Goal: Task Accomplishment & Management: Use online tool/utility

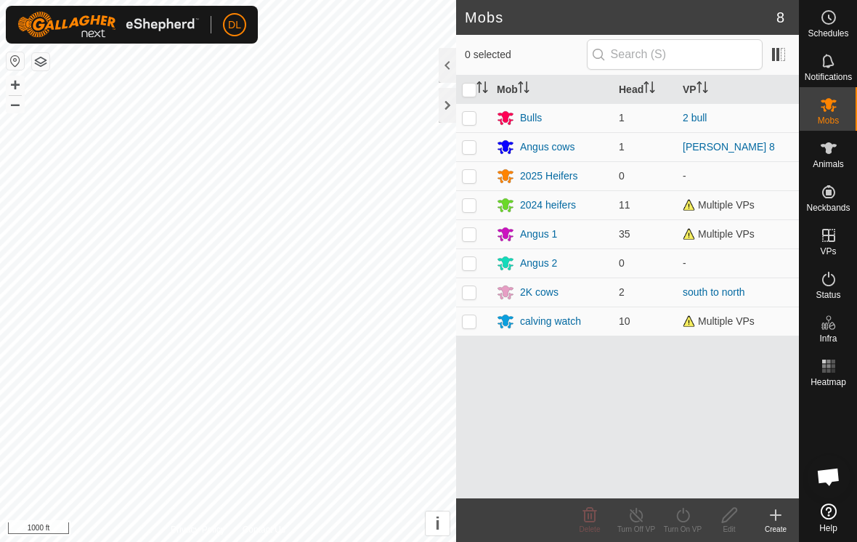
scroll to position [777, 0]
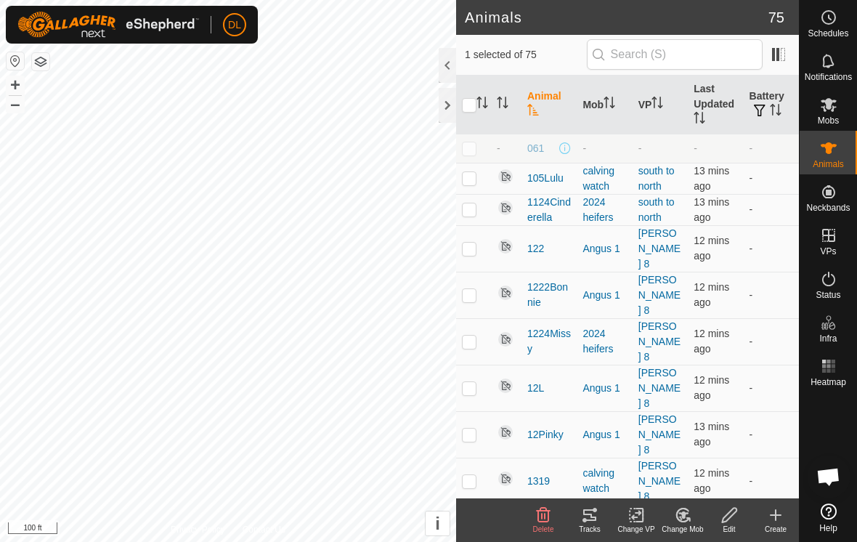
click at [586, 515] on icon at bounding box center [589, 514] width 17 height 17
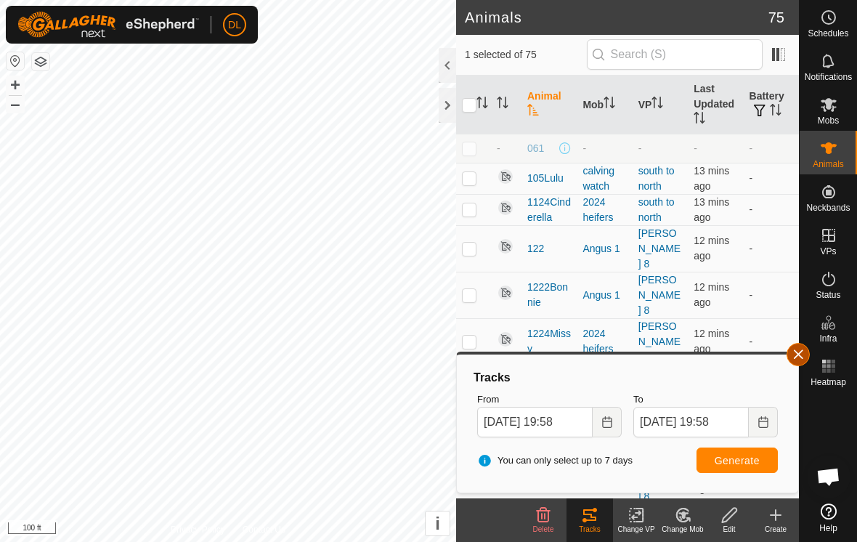
click at [796, 360] on button "button" at bounding box center [798, 354] width 23 height 23
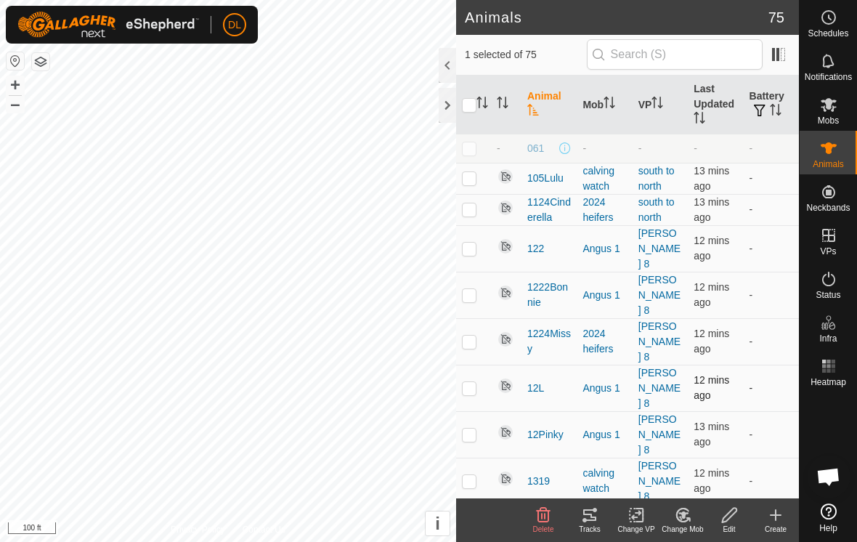
click at [468, 382] on p-checkbox at bounding box center [469, 388] width 15 height 12
checkbox input "true"
checkbox input "false"
click at [594, 522] on icon at bounding box center [589, 514] width 17 height 17
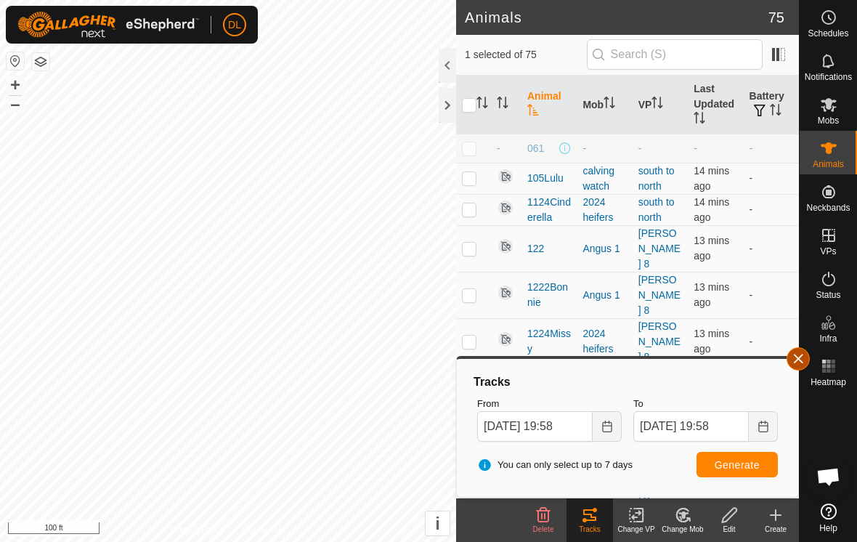
click at [803, 361] on button "button" at bounding box center [798, 358] width 23 height 23
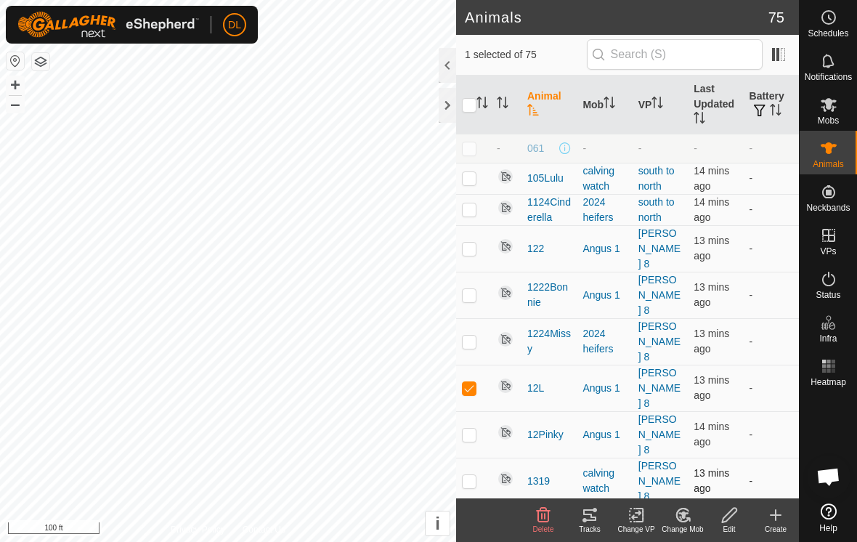
checkbox input "false"
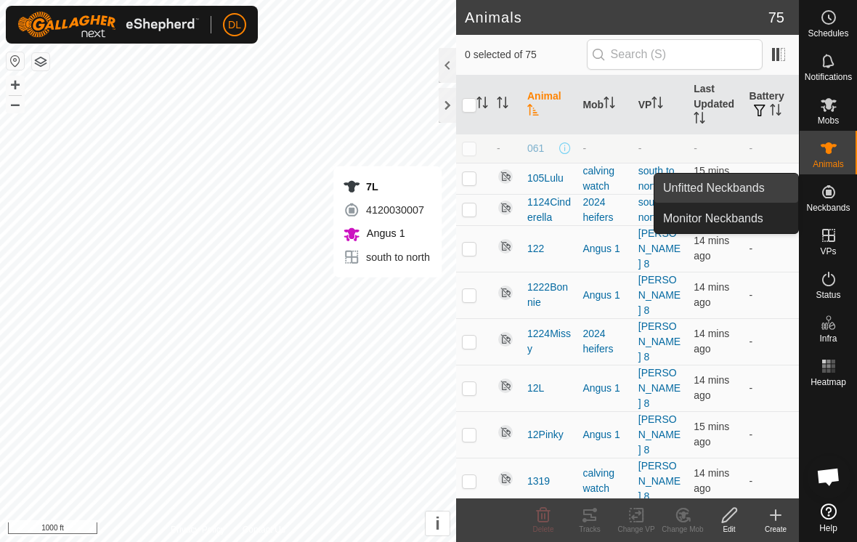
click at [762, 187] on link "Unfitted Neckbands" at bounding box center [727, 188] width 144 height 29
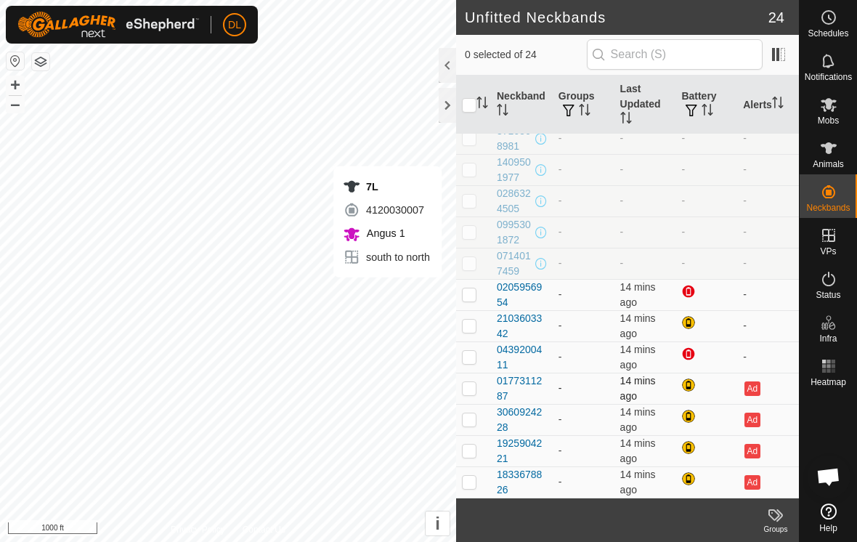
scroll to position [386, 0]
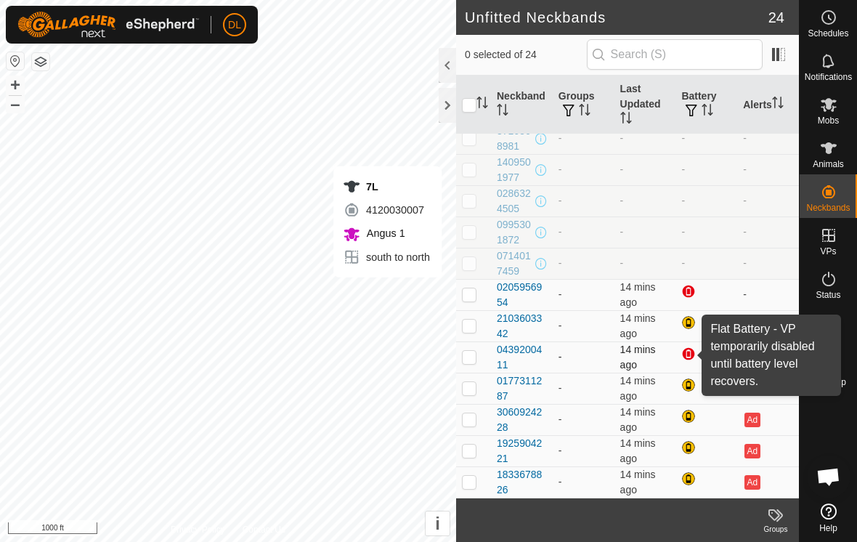
click at [689, 357] on div at bounding box center [690, 355] width 17 height 17
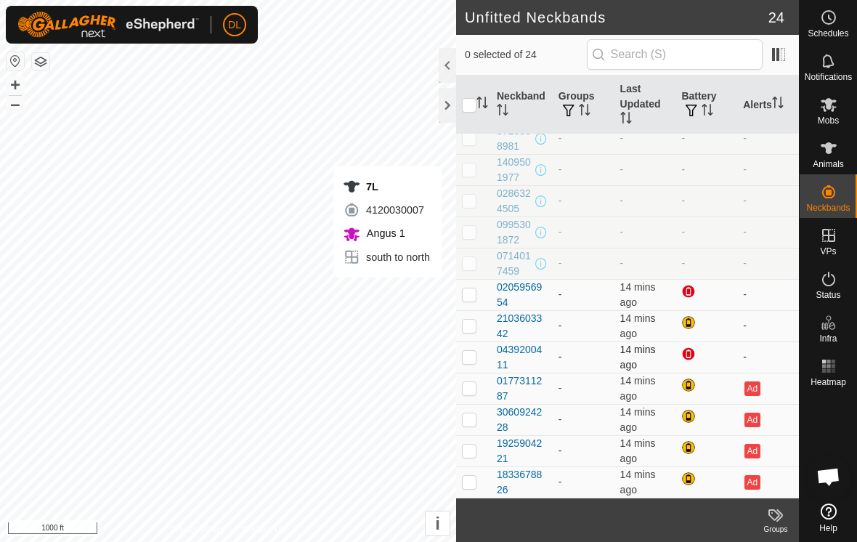
click at [747, 361] on td "-" at bounding box center [768, 356] width 62 height 31
click at [445, 109] on div at bounding box center [447, 105] width 17 height 35
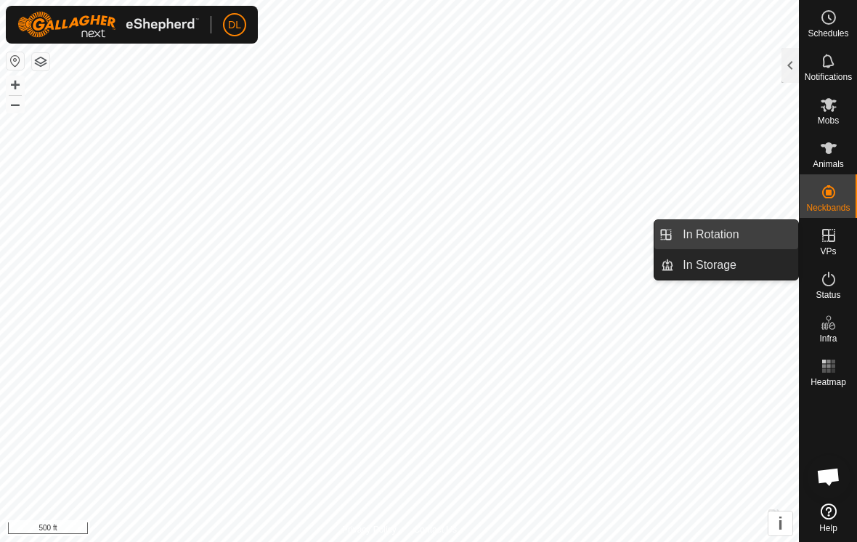
click at [761, 243] on link "In Rotation" at bounding box center [736, 234] width 124 height 29
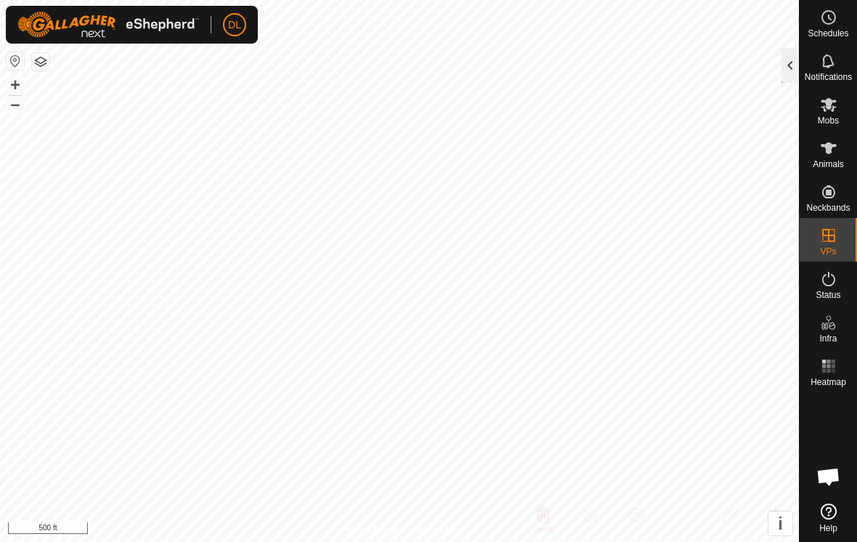
click at [786, 73] on div at bounding box center [790, 65] width 17 height 35
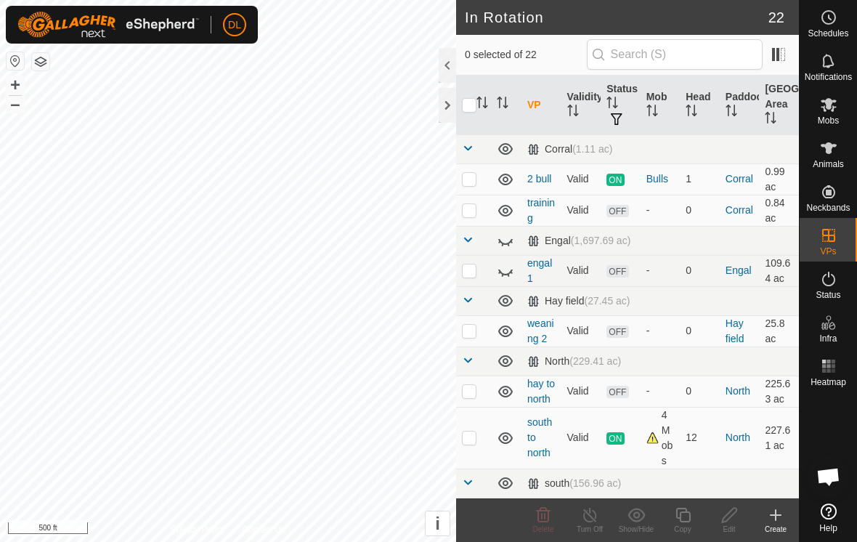
click at [776, 524] on div "Create" at bounding box center [776, 529] width 47 height 11
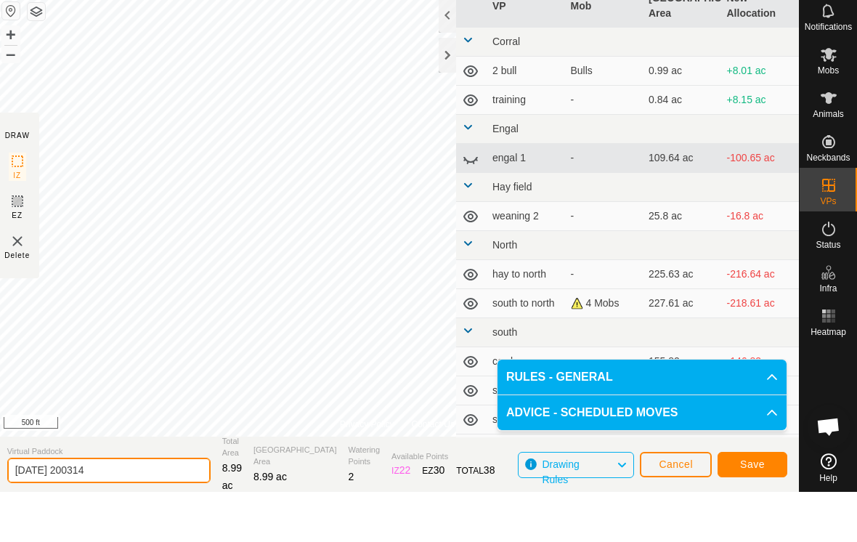
drag, startPoint x: 131, startPoint y: 520, endPoint x: 52, endPoint y: 522, distance: 78.5
click at [52, 522] on html "DL Schedules Notifications Mobs Animals Neckbands VPs Status Infra Heatmap Help…" at bounding box center [428, 271] width 857 height 542
type input "2"
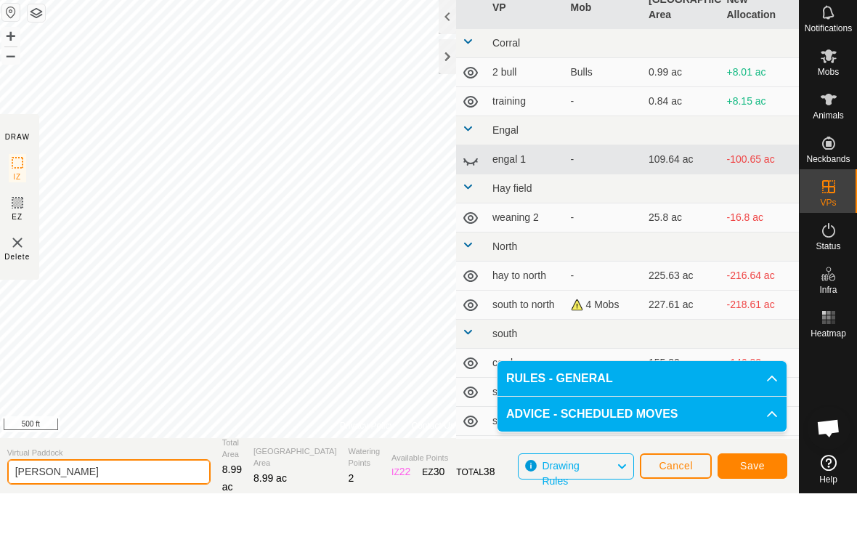
type input "[PERSON_NAME]"
click at [750, 509] on span "Save" at bounding box center [752, 515] width 25 height 12
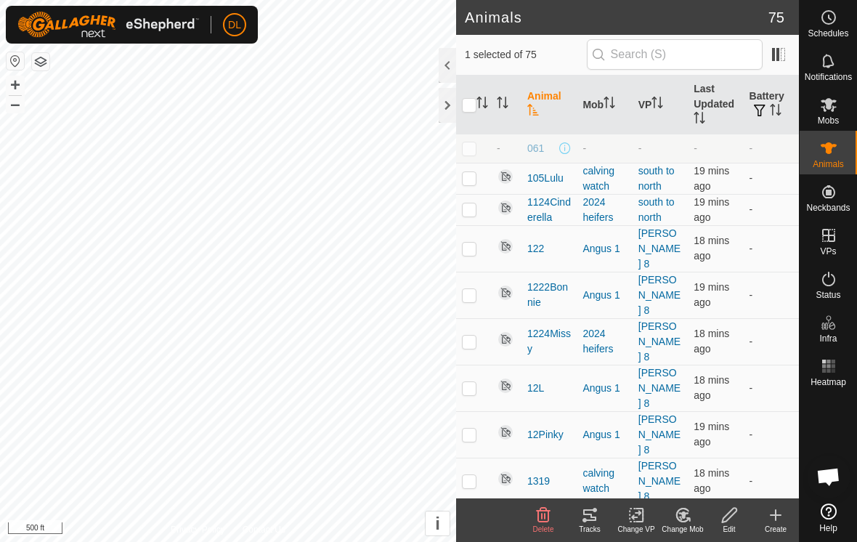
click at [636, 522] on icon at bounding box center [637, 514] width 18 height 17
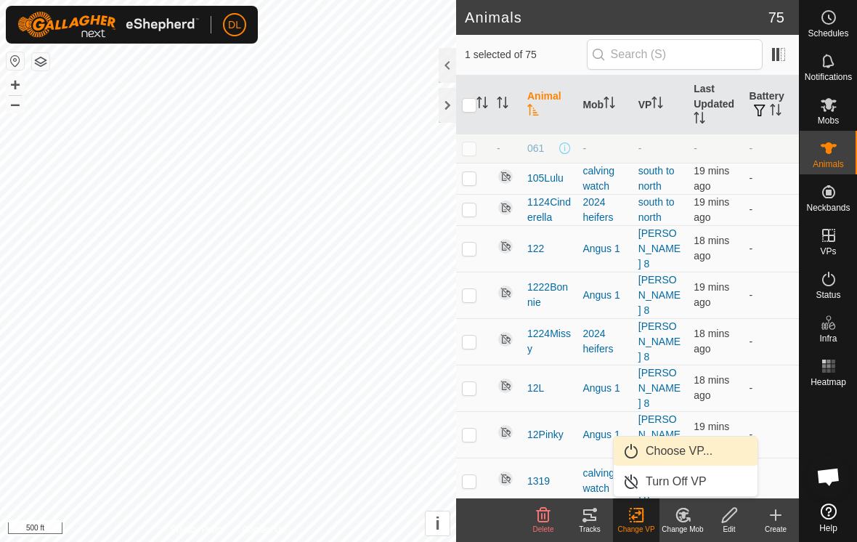
click at [658, 460] on link "Choose VP..." at bounding box center [686, 451] width 144 height 29
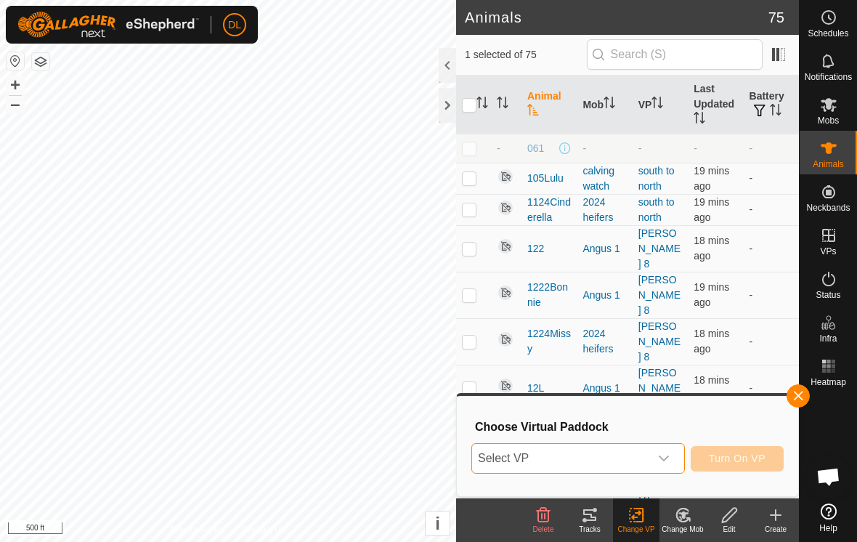
click at [578, 466] on span "Select VP" at bounding box center [560, 458] width 177 height 29
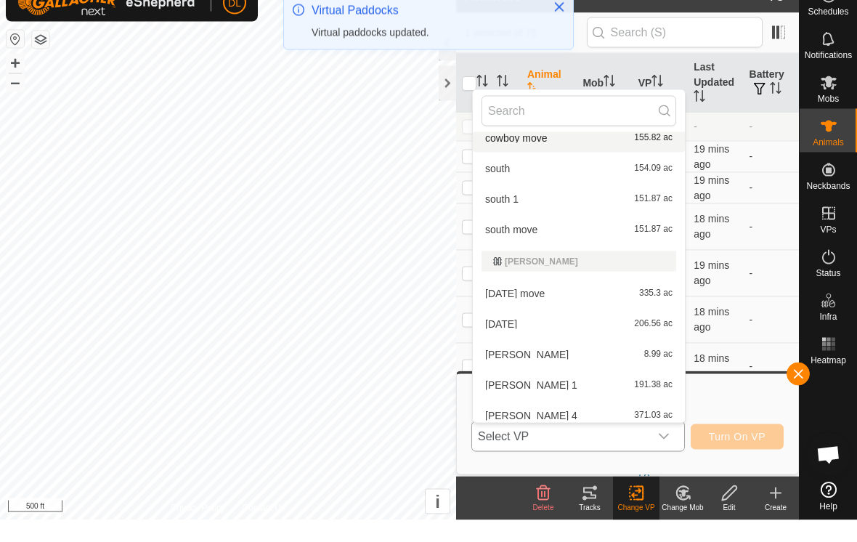
scroll to position [366, 0]
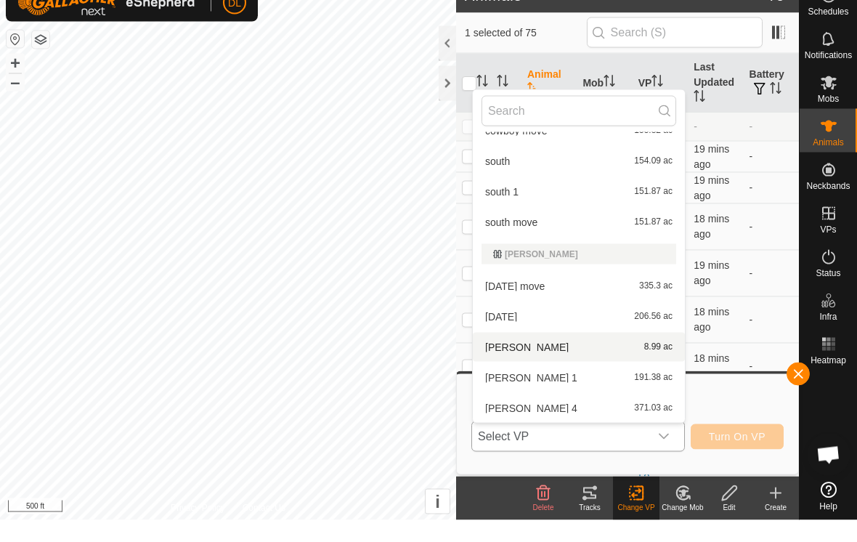
click at [518, 355] on li "[PERSON_NAME] 8.99 ac" at bounding box center [579, 369] width 212 height 29
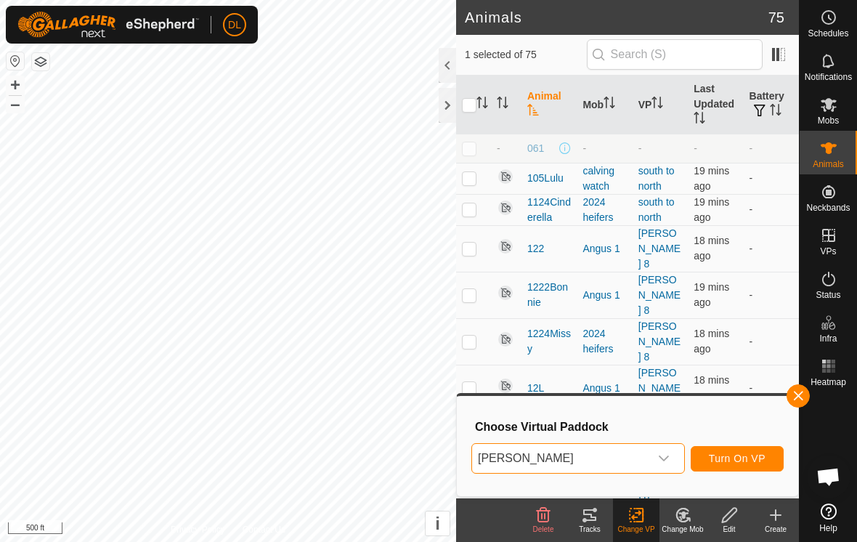
click at [735, 463] on span "Turn On VP" at bounding box center [737, 459] width 57 height 12
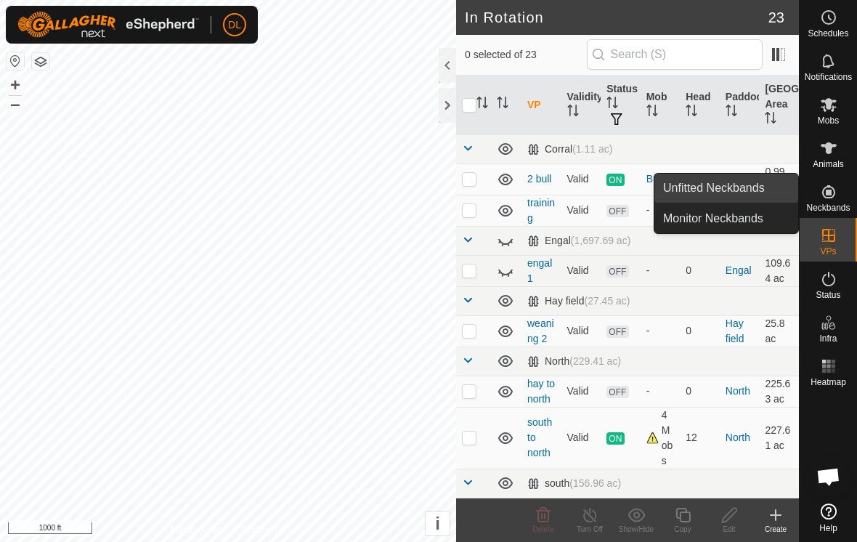
click at [769, 187] on link "Unfitted Neckbands" at bounding box center [727, 188] width 144 height 29
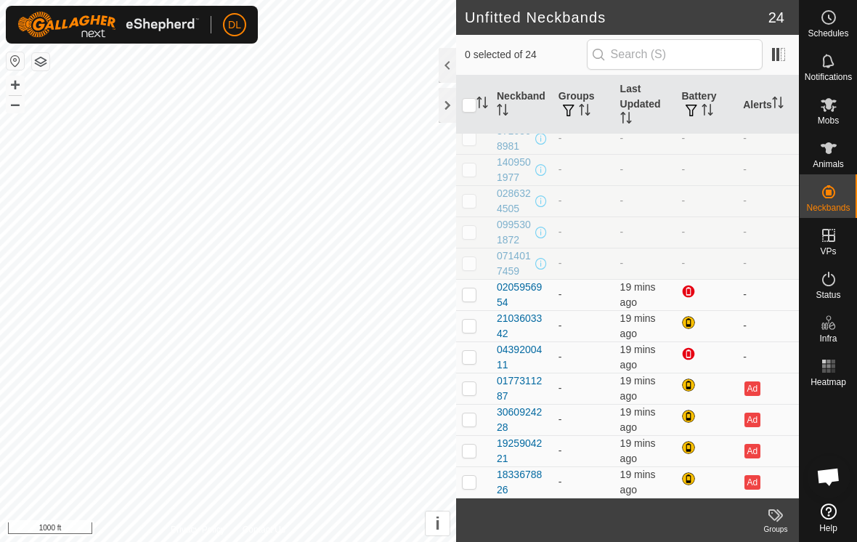
scroll to position [386, 0]
